Goal: Find specific page/section: Find specific page/section

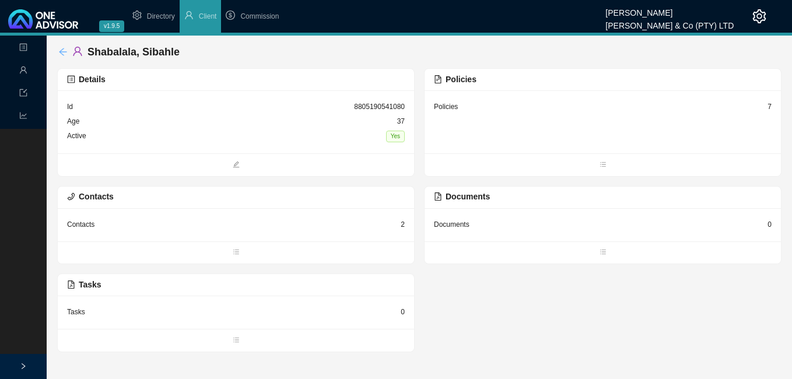
click at [60, 52] on icon "arrow-left" at bounding box center [63, 52] width 8 height 8
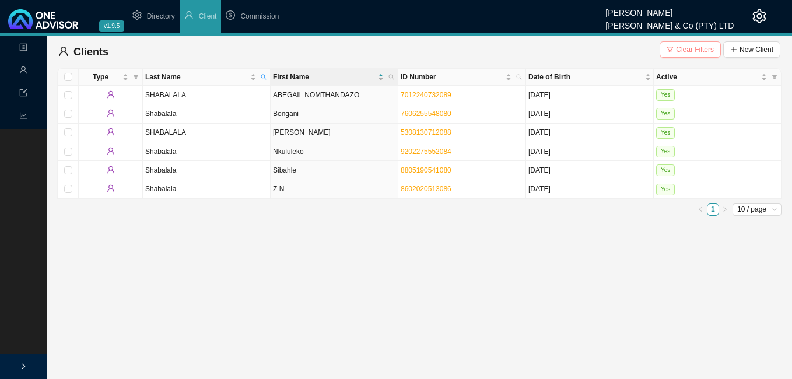
click at [694, 52] on span "Clear Filters" at bounding box center [695, 50] width 38 height 12
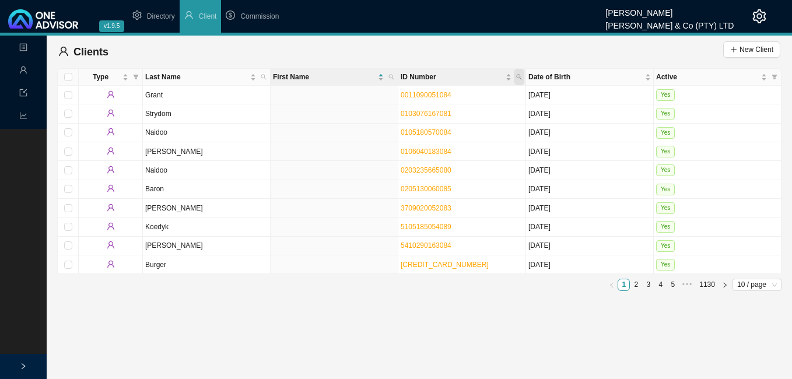
click at [518, 74] on span "ID Number" at bounding box center [519, 77] width 11 height 16
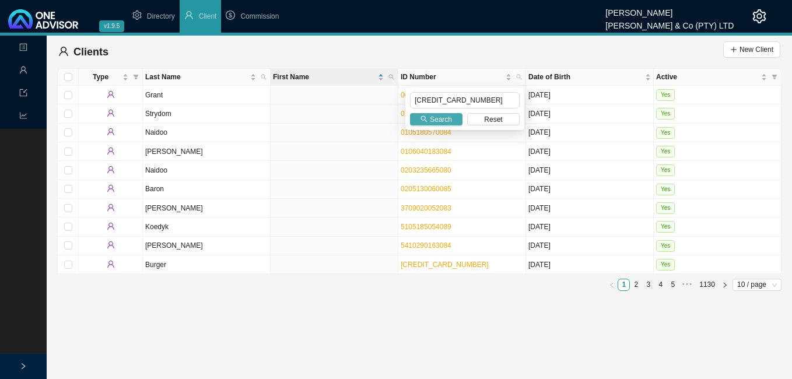
type input "[CREDIT_CARD_NUMBER]"
click at [444, 123] on span "Search" at bounding box center [441, 120] width 22 height 12
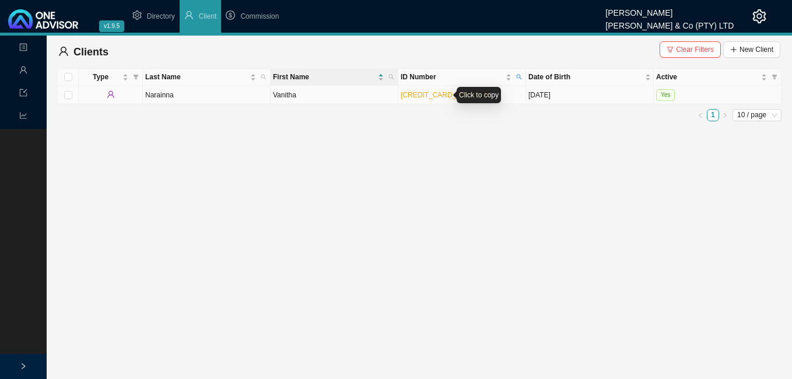
click at [414, 99] on link "[CREDIT_CARD_NUMBER]" at bounding box center [445, 95] width 88 height 8
click at [326, 96] on td "Vanitha" at bounding box center [335, 95] width 128 height 19
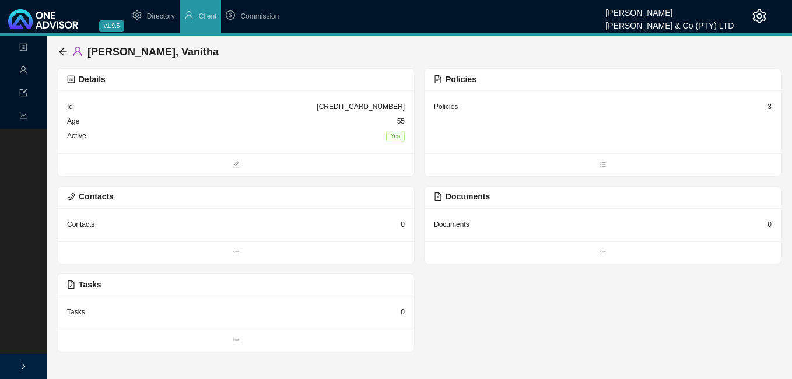
click at [770, 107] on div "3" at bounding box center [770, 107] width 4 height 12
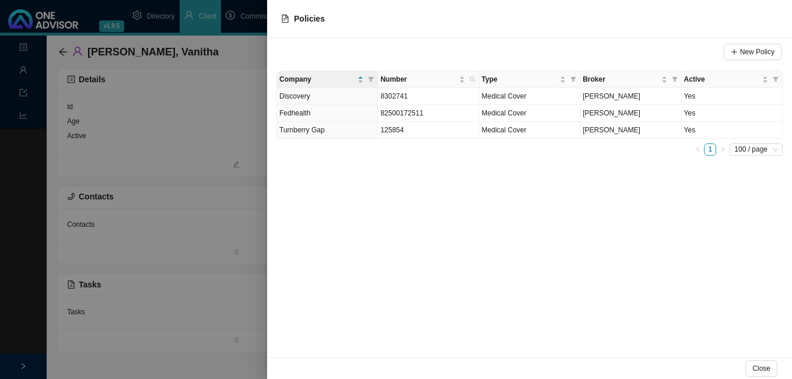
click at [210, 263] on div at bounding box center [396, 189] width 792 height 379
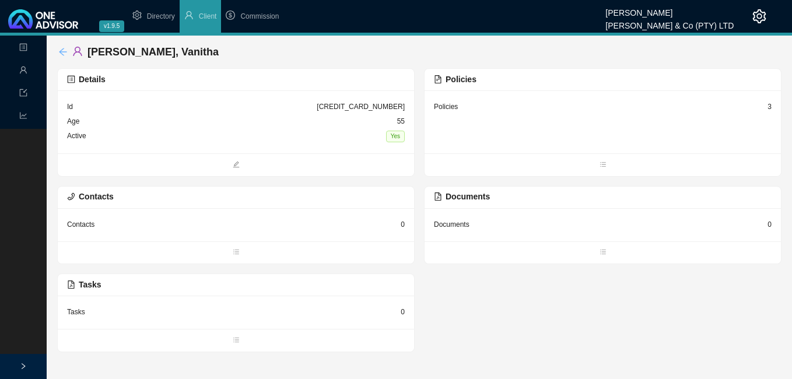
click at [60, 51] on icon "arrow-left" at bounding box center [63, 52] width 8 height 8
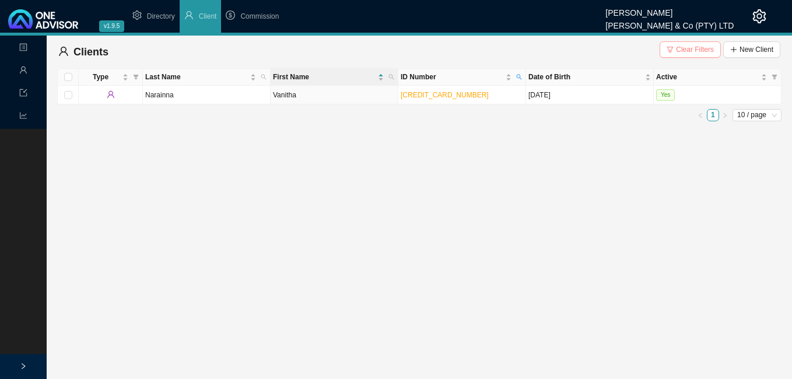
click at [695, 50] on span "Clear Filters" at bounding box center [695, 50] width 38 height 12
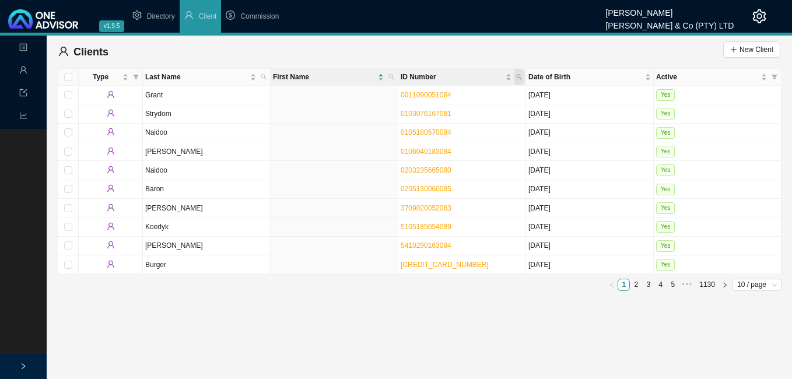
click at [516, 77] on icon "search" at bounding box center [519, 77] width 6 height 6
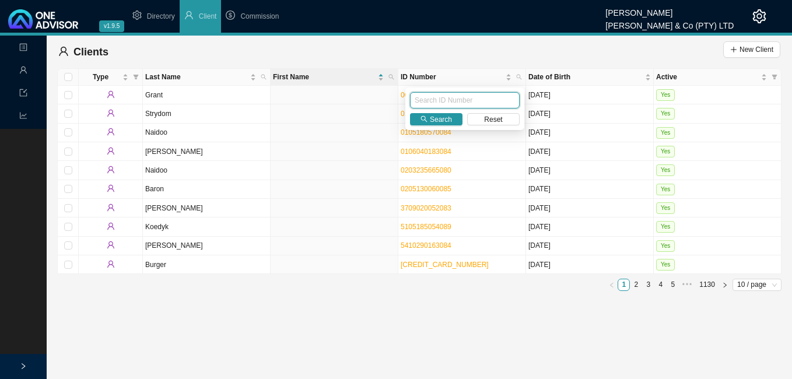
paste input "9208170186084"
type input "9208170186084"
click at [434, 118] on span "Search" at bounding box center [441, 120] width 22 height 12
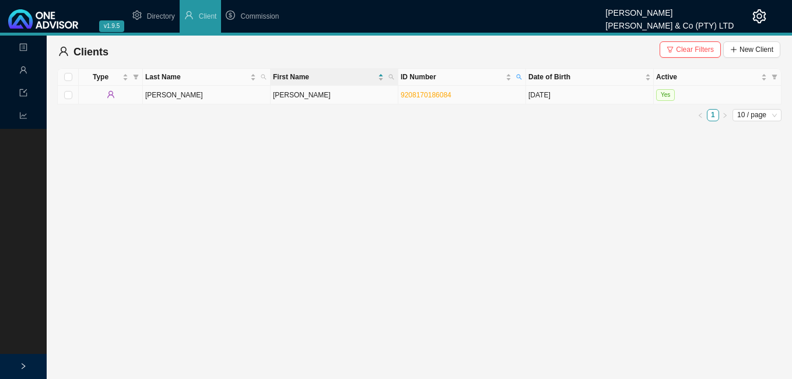
click at [303, 92] on td "[PERSON_NAME]" at bounding box center [335, 95] width 128 height 19
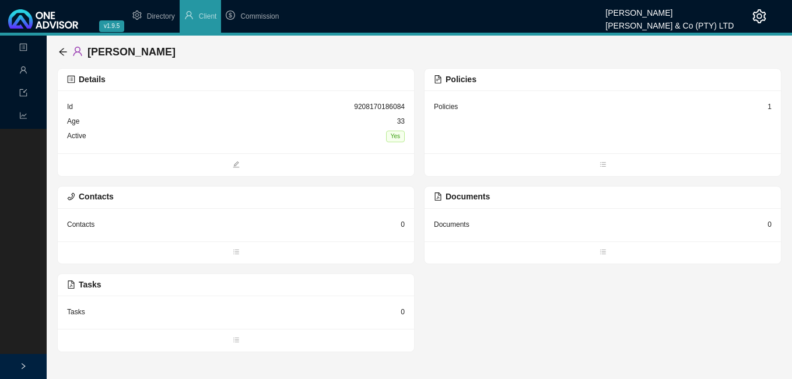
click at [768, 107] on div "1" at bounding box center [770, 107] width 4 height 12
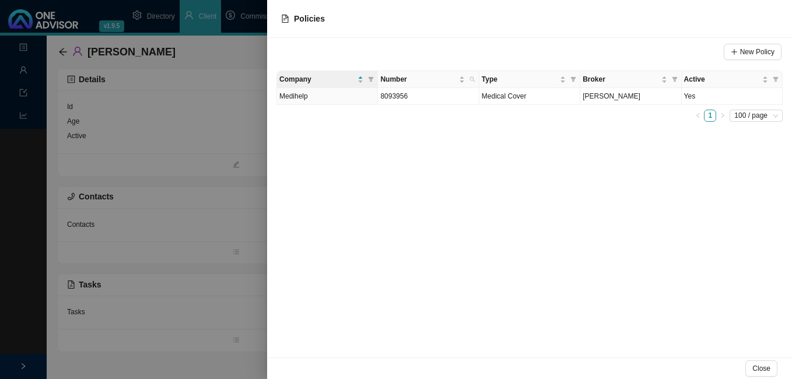
click at [139, 200] on div at bounding box center [396, 189] width 792 height 379
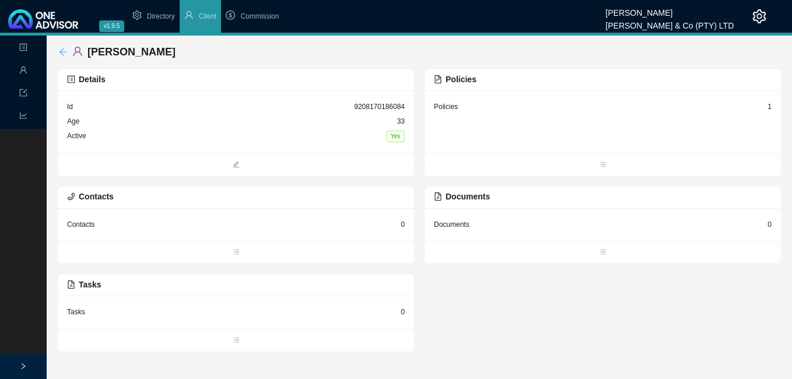
click at [59, 48] on icon "arrow-left" at bounding box center [62, 51] width 9 height 9
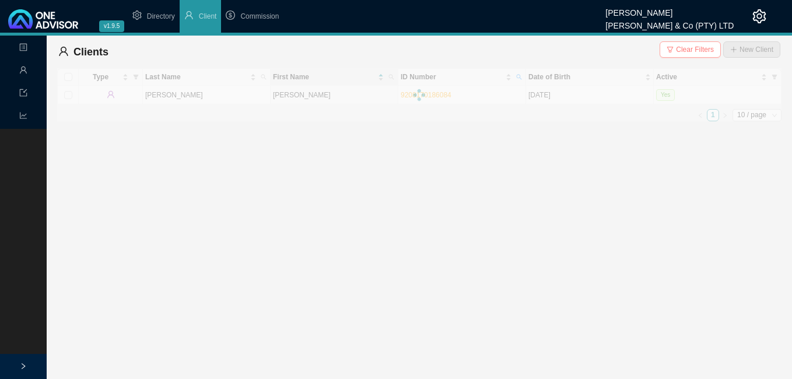
click at [693, 44] on span "Clear Filters" at bounding box center [695, 50] width 38 height 12
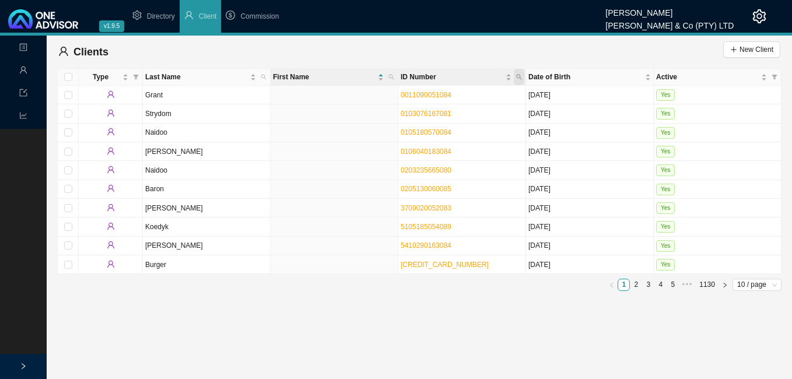
click at [519, 75] on icon "search" at bounding box center [519, 77] width 6 height 6
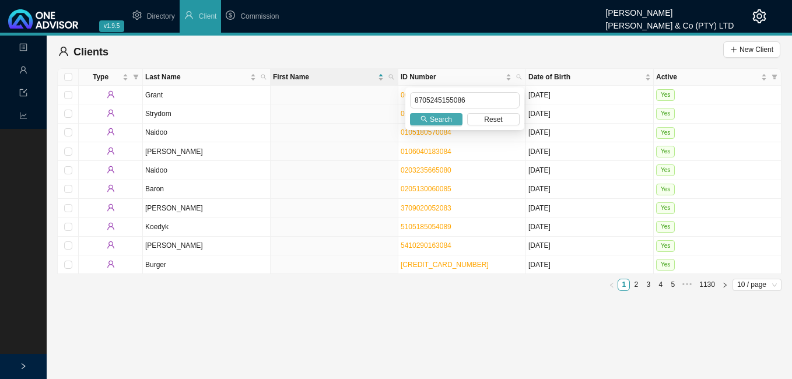
type input "8705245155086"
click at [432, 115] on span "Search" at bounding box center [441, 120] width 22 height 12
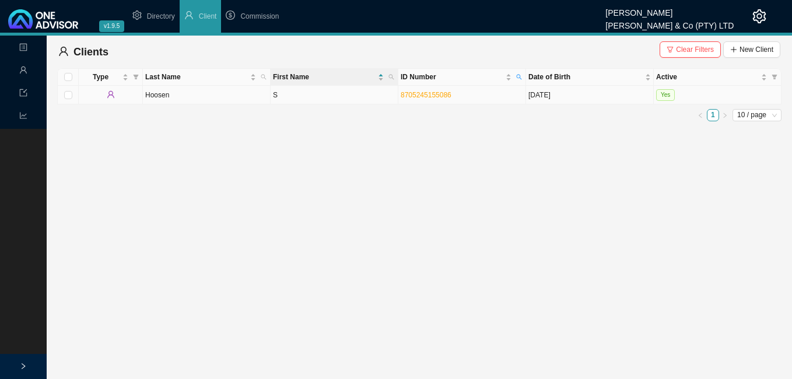
click at [348, 97] on td "S" at bounding box center [335, 95] width 128 height 19
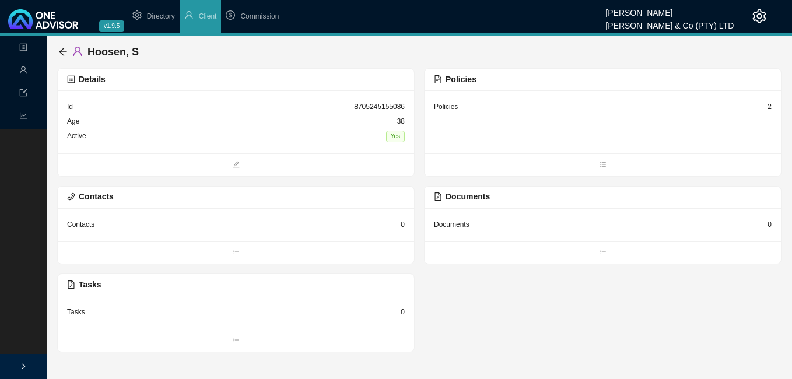
click at [769, 106] on div "2" at bounding box center [770, 107] width 4 height 12
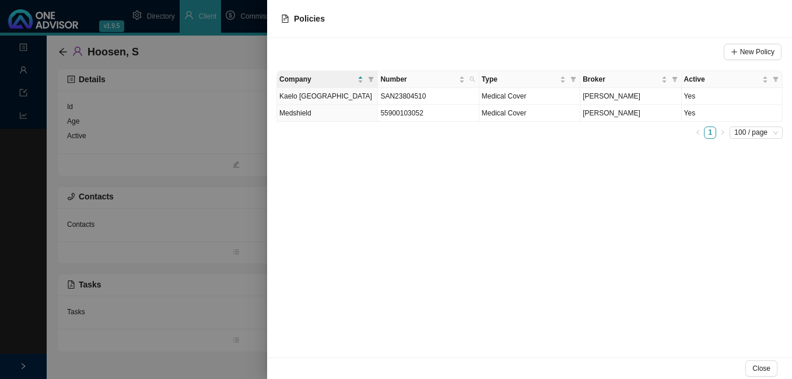
click at [204, 159] on div at bounding box center [396, 189] width 792 height 379
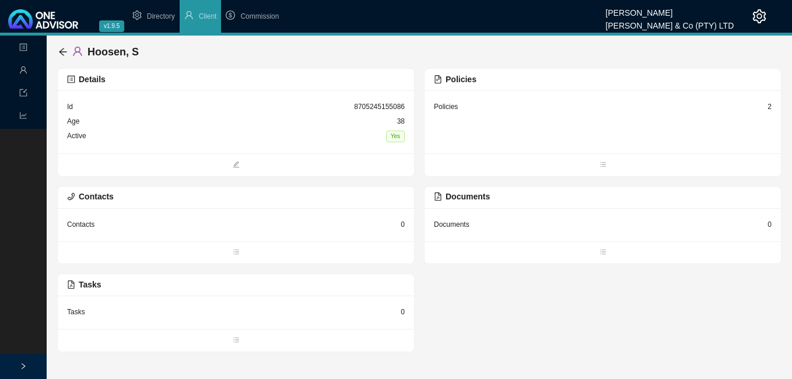
click at [55, 53] on div "Hoosen, S Details Id 8705245155086 Age [DEMOGRAPHIC_DATA] Active Yes Policies P…" at bounding box center [420, 194] width 746 height 317
click at [61, 51] on icon "arrow-left" at bounding box center [63, 52] width 8 height 8
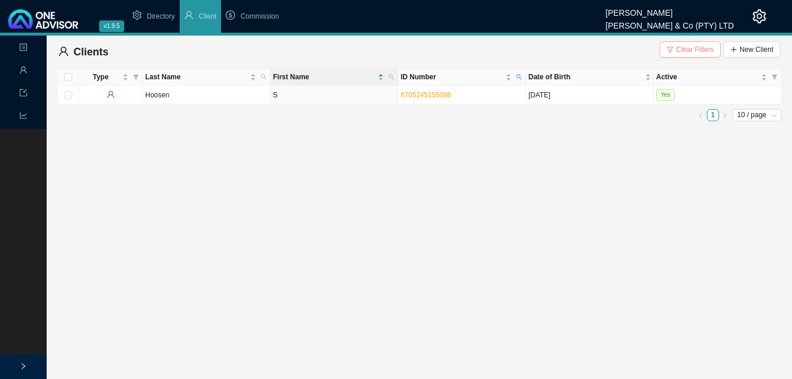
click at [694, 50] on span "Clear Filters" at bounding box center [695, 50] width 38 height 12
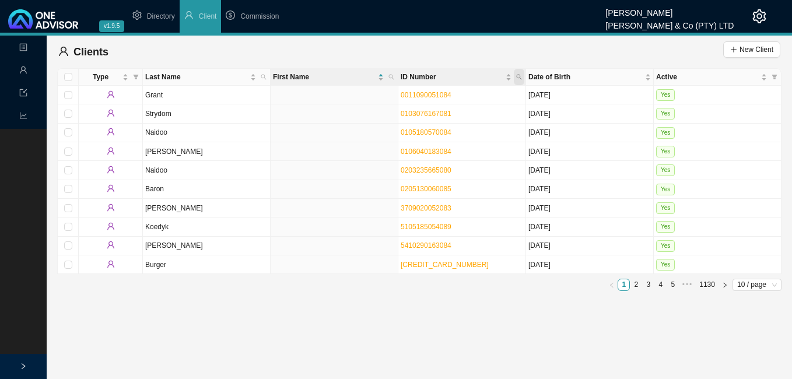
click at [519, 76] on icon "search" at bounding box center [519, 77] width 6 height 6
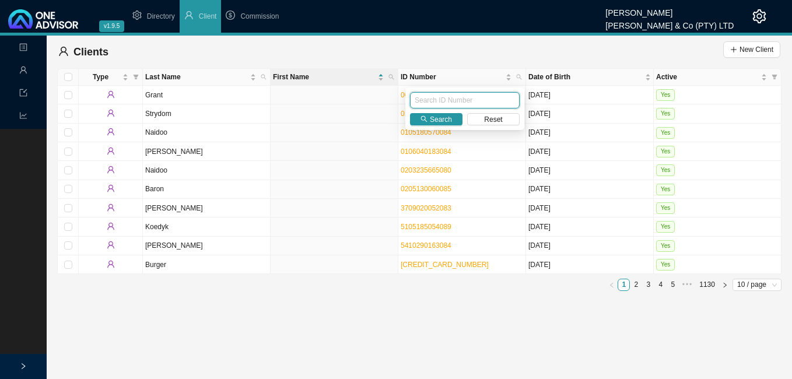
paste input "9208170186084"
type input "9208170186084"
click at [442, 119] on span "Search" at bounding box center [441, 120] width 22 height 12
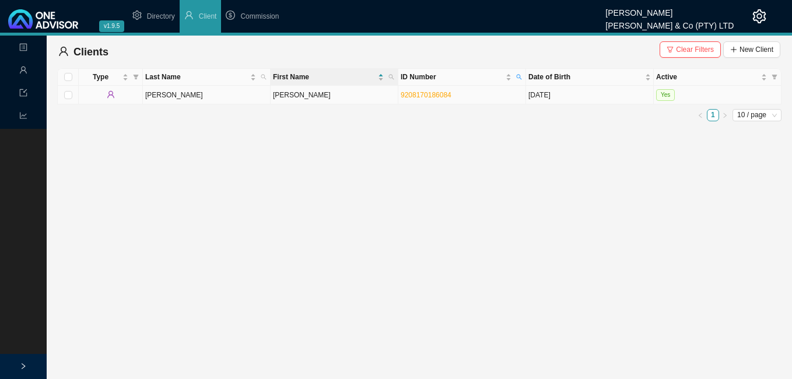
click at [354, 100] on td "[PERSON_NAME]" at bounding box center [335, 95] width 128 height 19
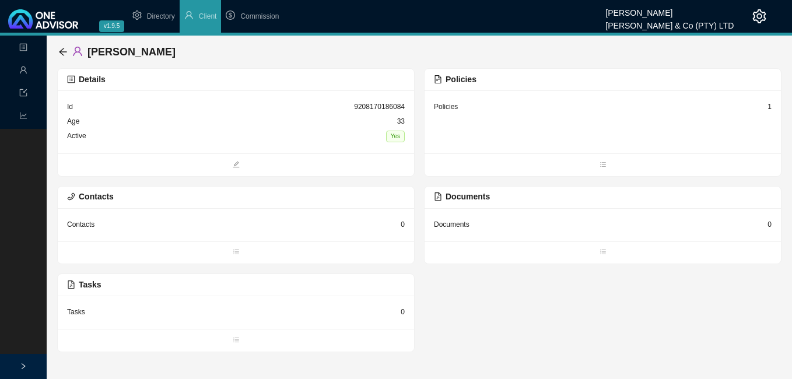
click at [768, 108] on div "1" at bounding box center [770, 107] width 4 height 12
